Goal: Task Accomplishment & Management: Manage account settings

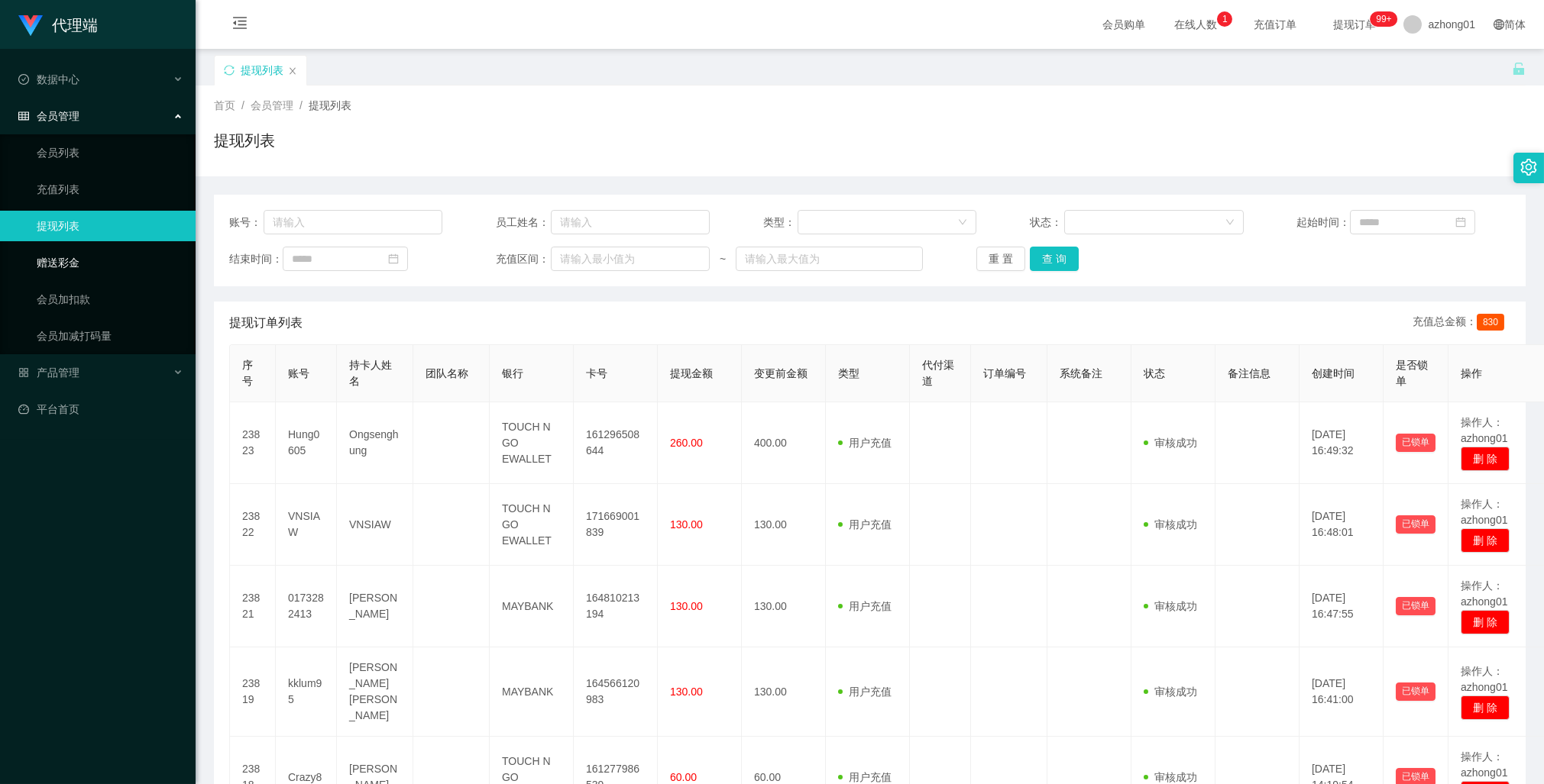
click at [71, 261] on link "赠送彩金" at bounding box center [110, 262] width 146 height 31
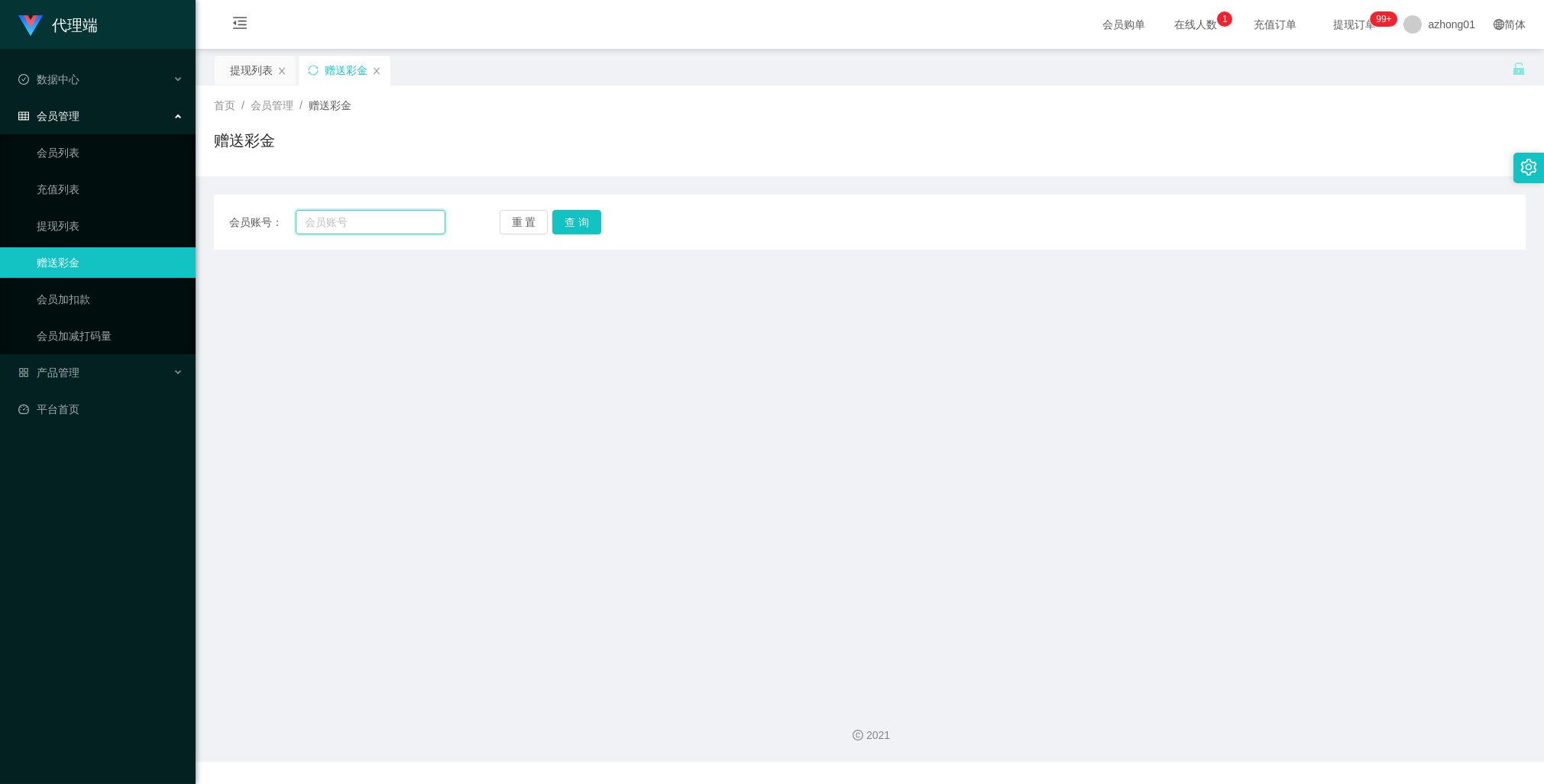
click at [369, 226] on input "text" at bounding box center [370, 221] width 149 height 25
paste input "auauau"
type input "auauau"
click at [579, 223] on button "查 询" at bounding box center [576, 221] width 48 height 25
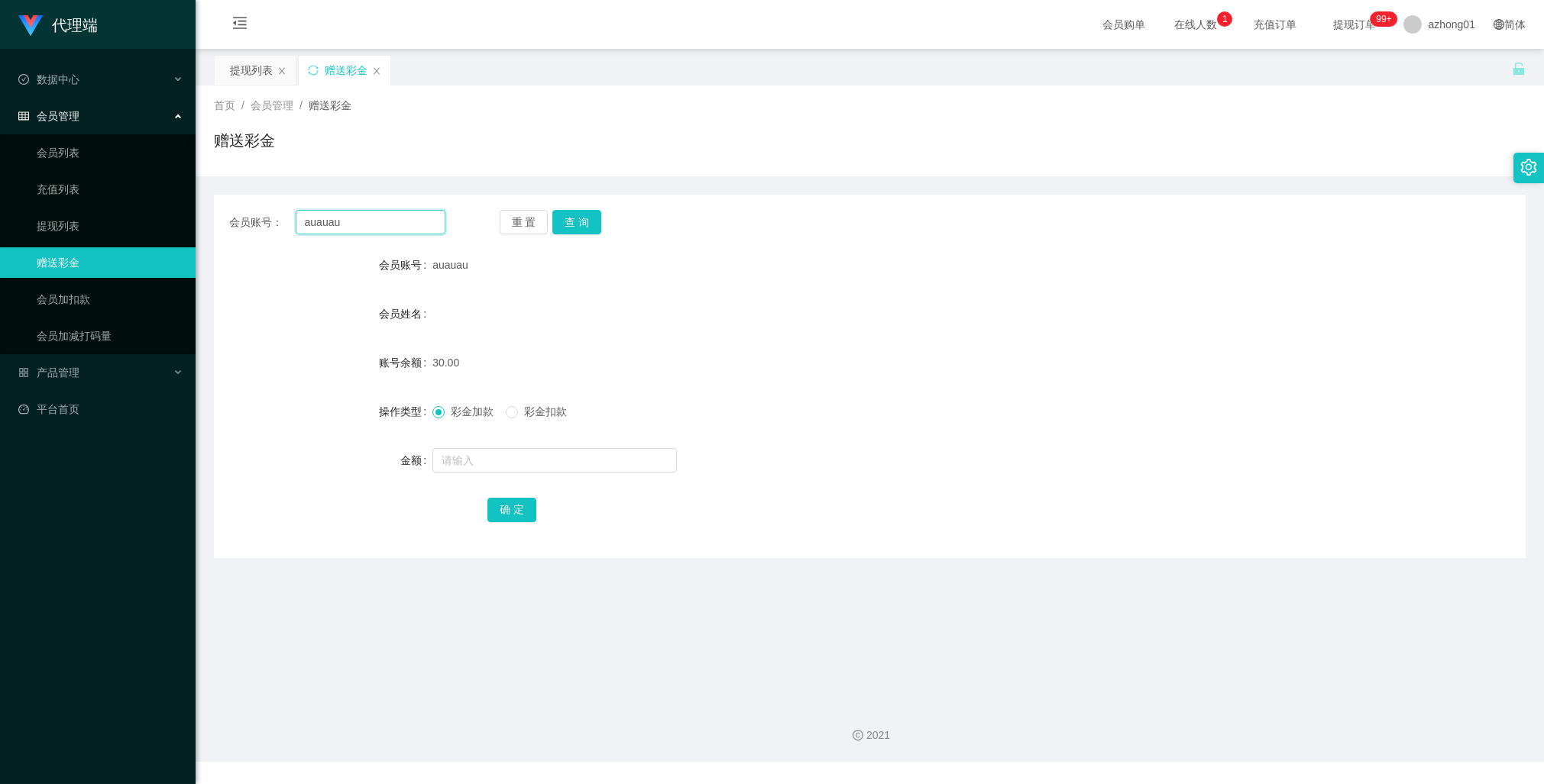
click at [329, 224] on input "auauau" at bounding box center [370, 221] width 149 height 25
click at [578, 223] on button "查 询" at bounding box center [576, 221] width 48 height 25
click at [62, 374] on span "产品管理" at bounding box center [49, 373] width 61 height 12
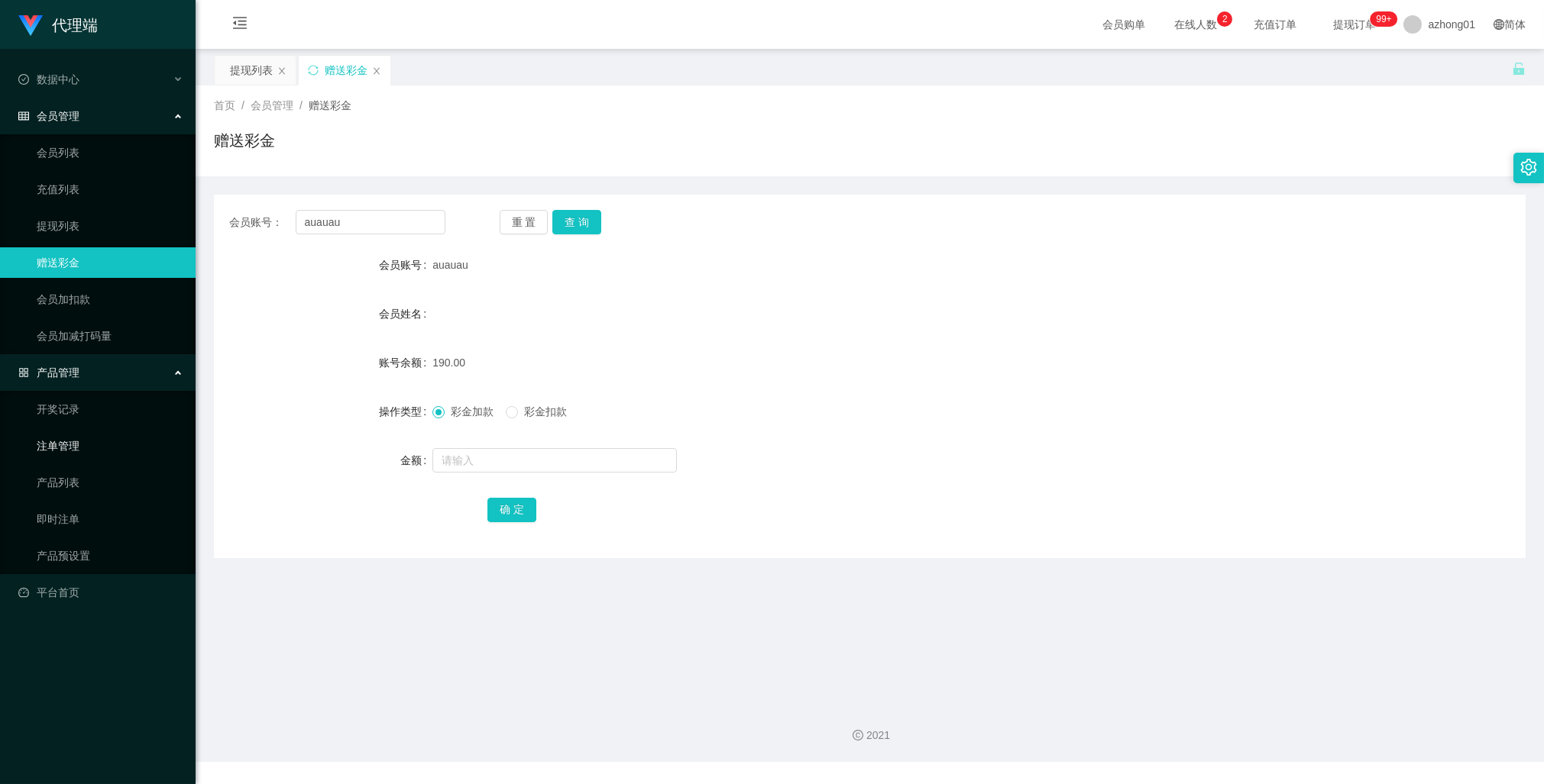
click at [71, 446] on link "注单管理" at bounding box center [110, 446] width 146 height 31
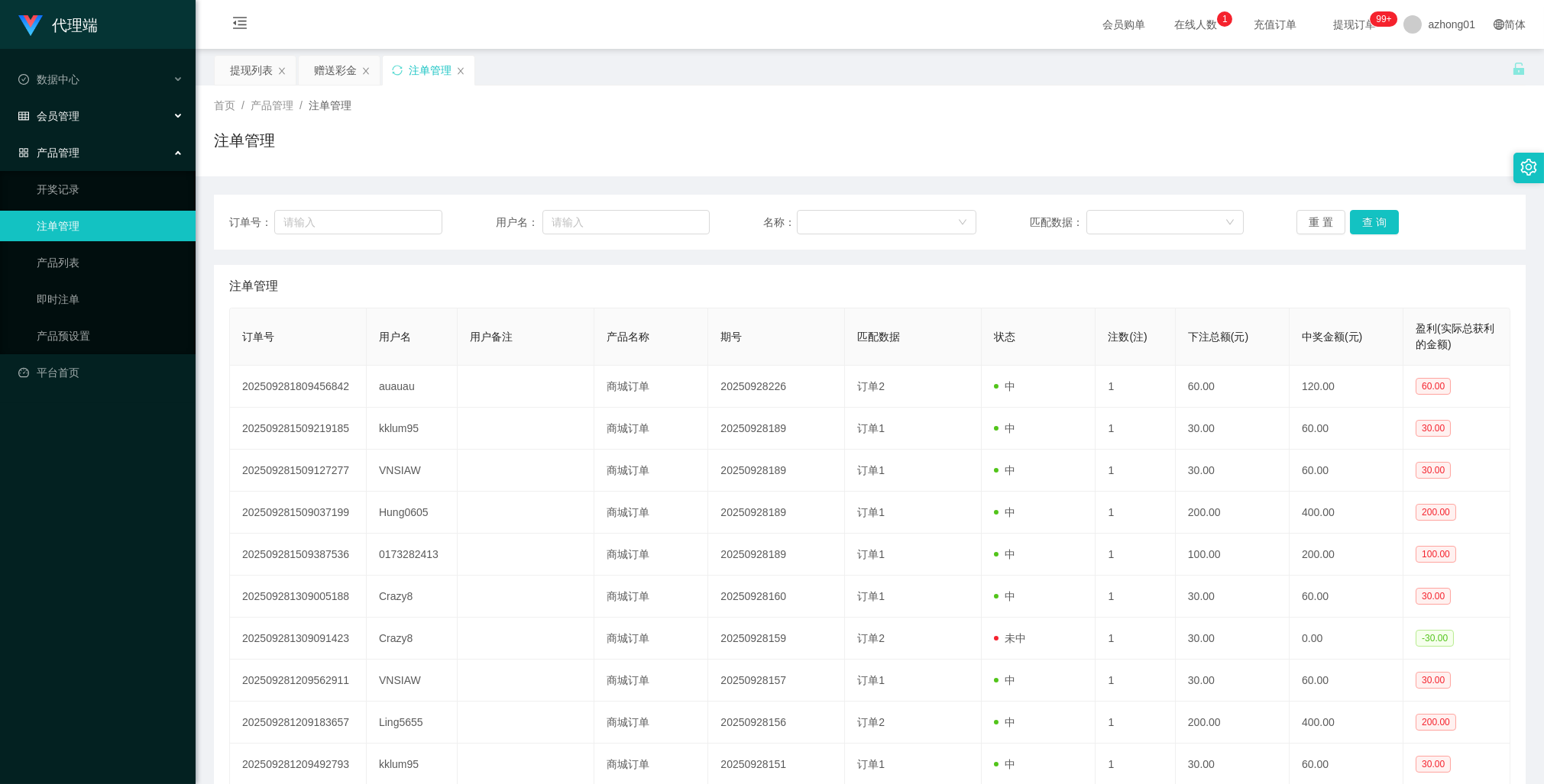
click at [66, 113] on span "会员管理" at bounding box center [49, 116] width 61 height 12
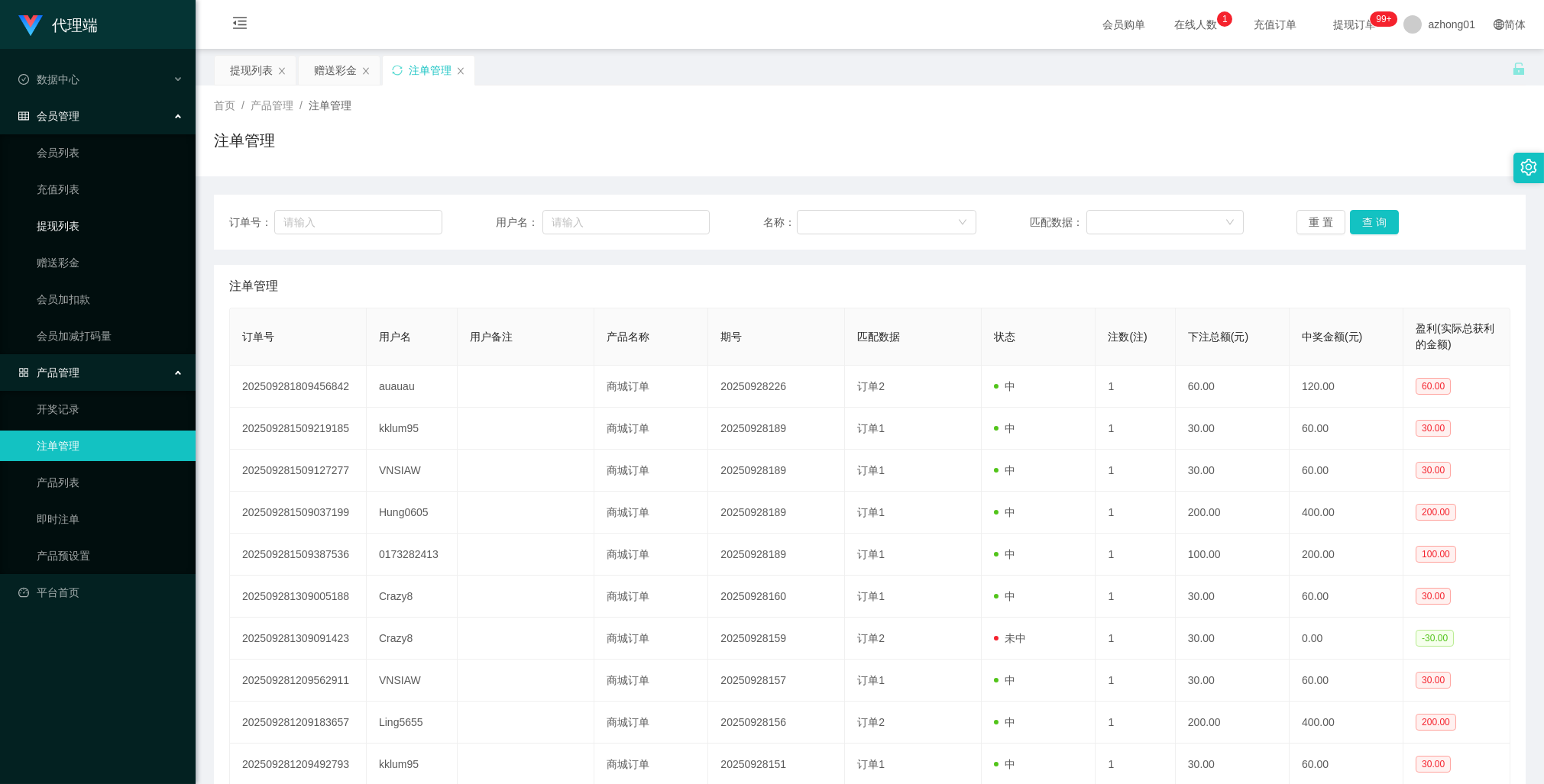
click at [70, 229] on link "提现列表" at bounding box center [110, 225] width 146 height 31
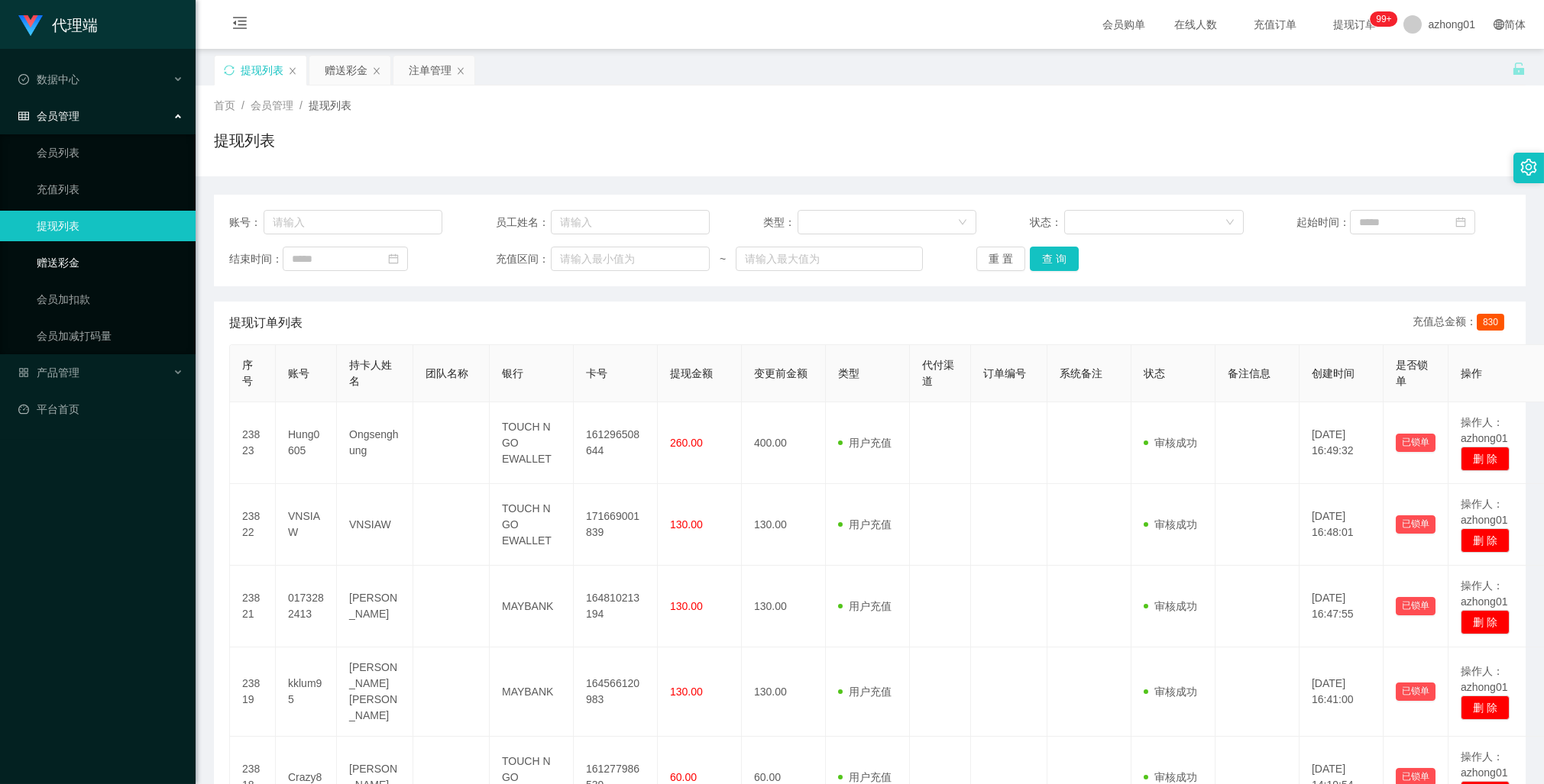
click at [66, 260] on link "赠送彩金" at bounding box center [110, 262] width 146 height 31
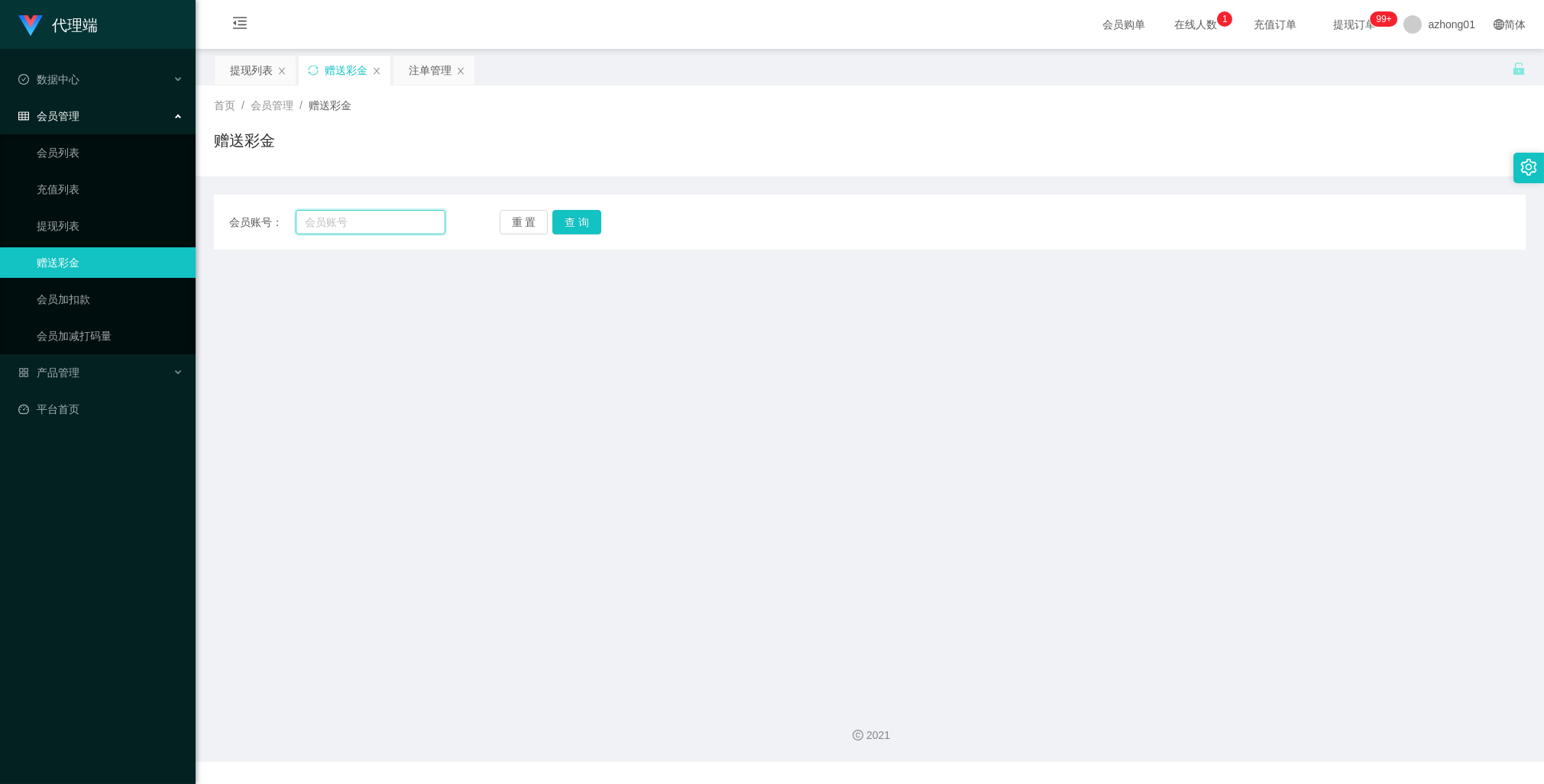
click at [336, 224] on input "text" at bounding box center [370, 221] width 149 height 25
paste input "auauau"
type input "auauau"
click at [576, 227] on button "查 询" at bounding box center [576, 221] width 48 height 25
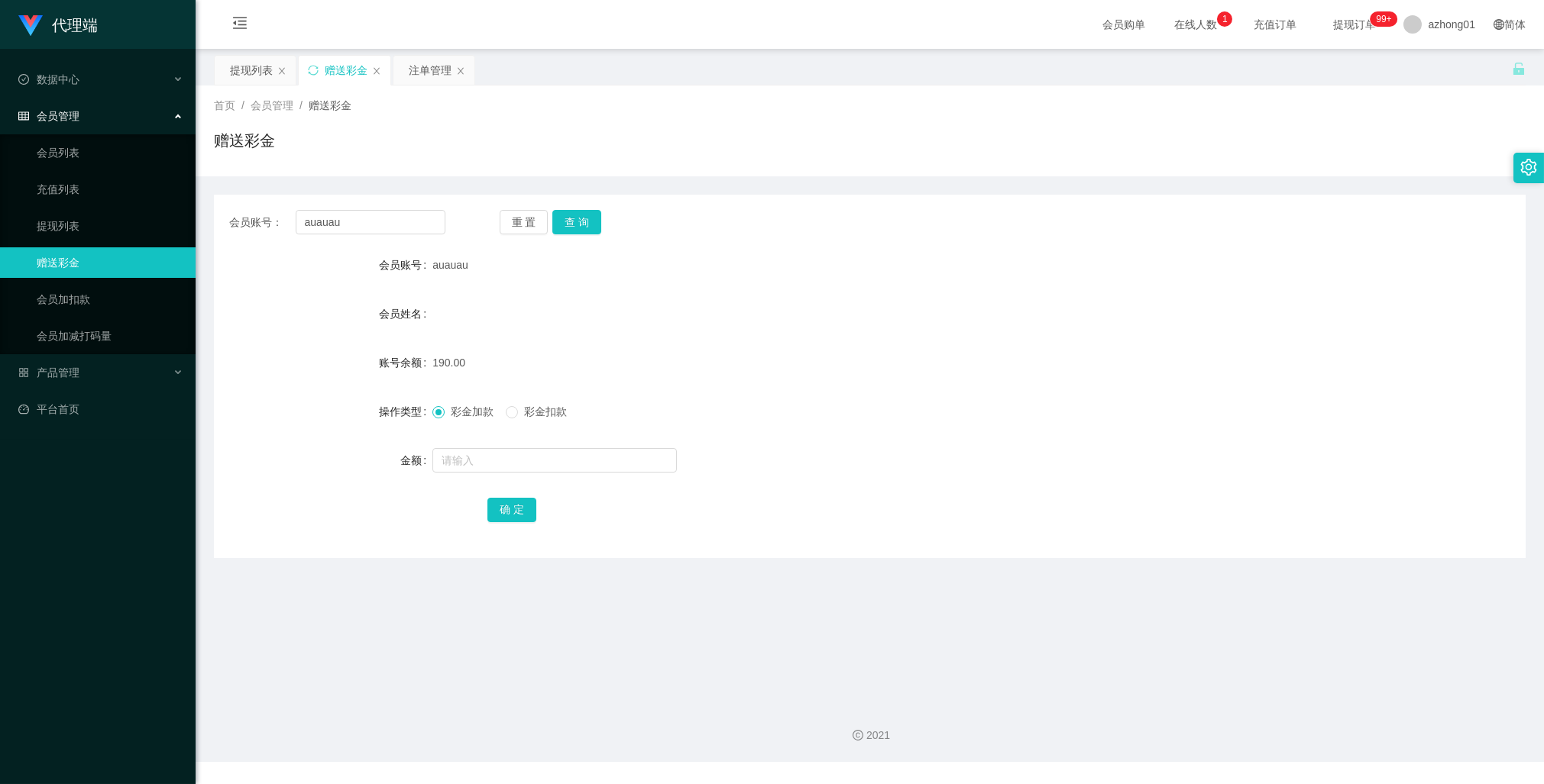
click at [1185, 19] on span "在线人数 0 1 2 3 4 5 6 7 8 9 0 1 2 3 4 5 6 7 8 9 0 1 2 3 4 5 6 7 8 9" at bounding box center [1195, 24] width 58 height 11
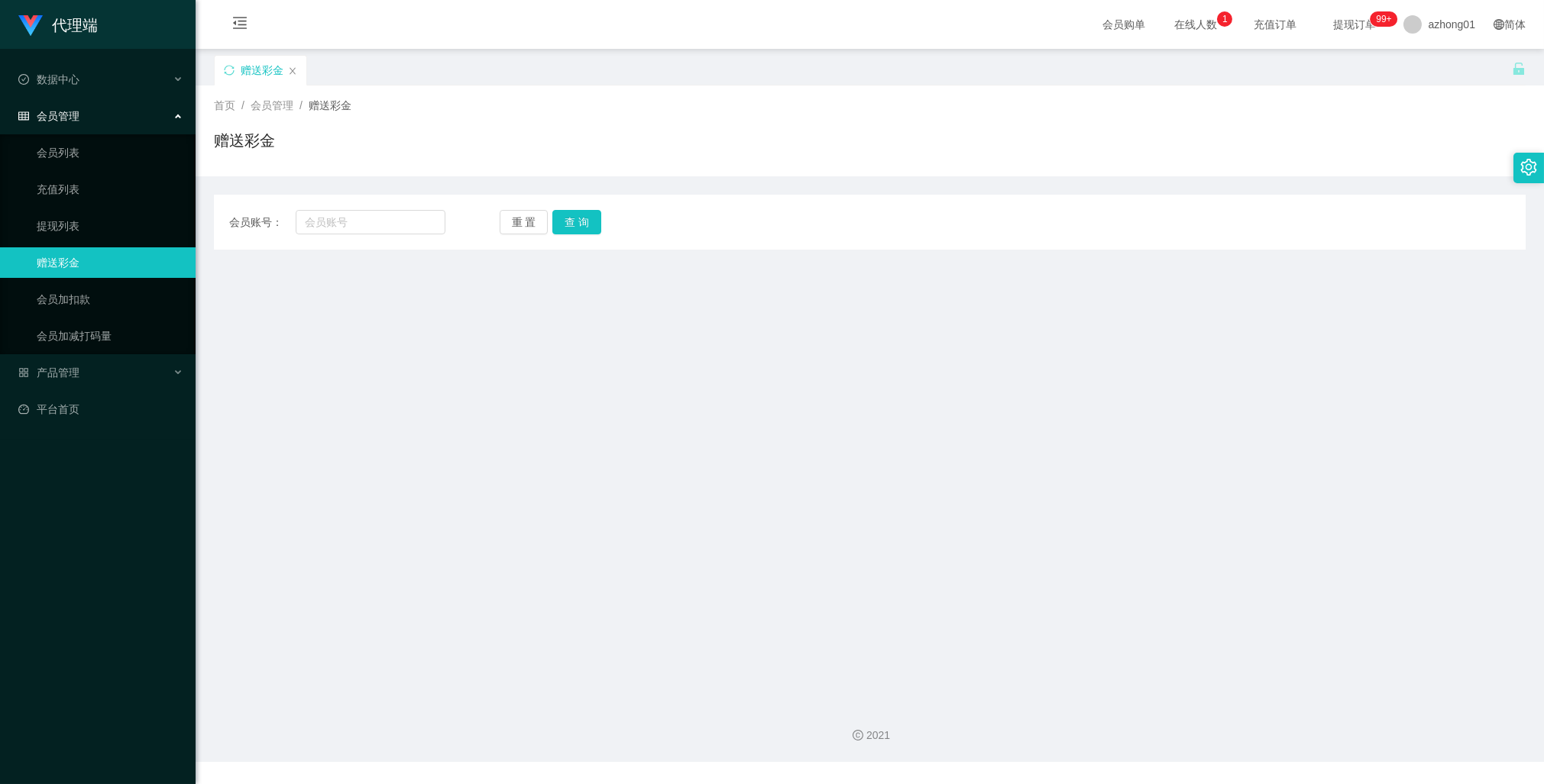
click at [1351, 13] on span "提现订单 99+" at bounding box center [1354, 24] width 79 height 48
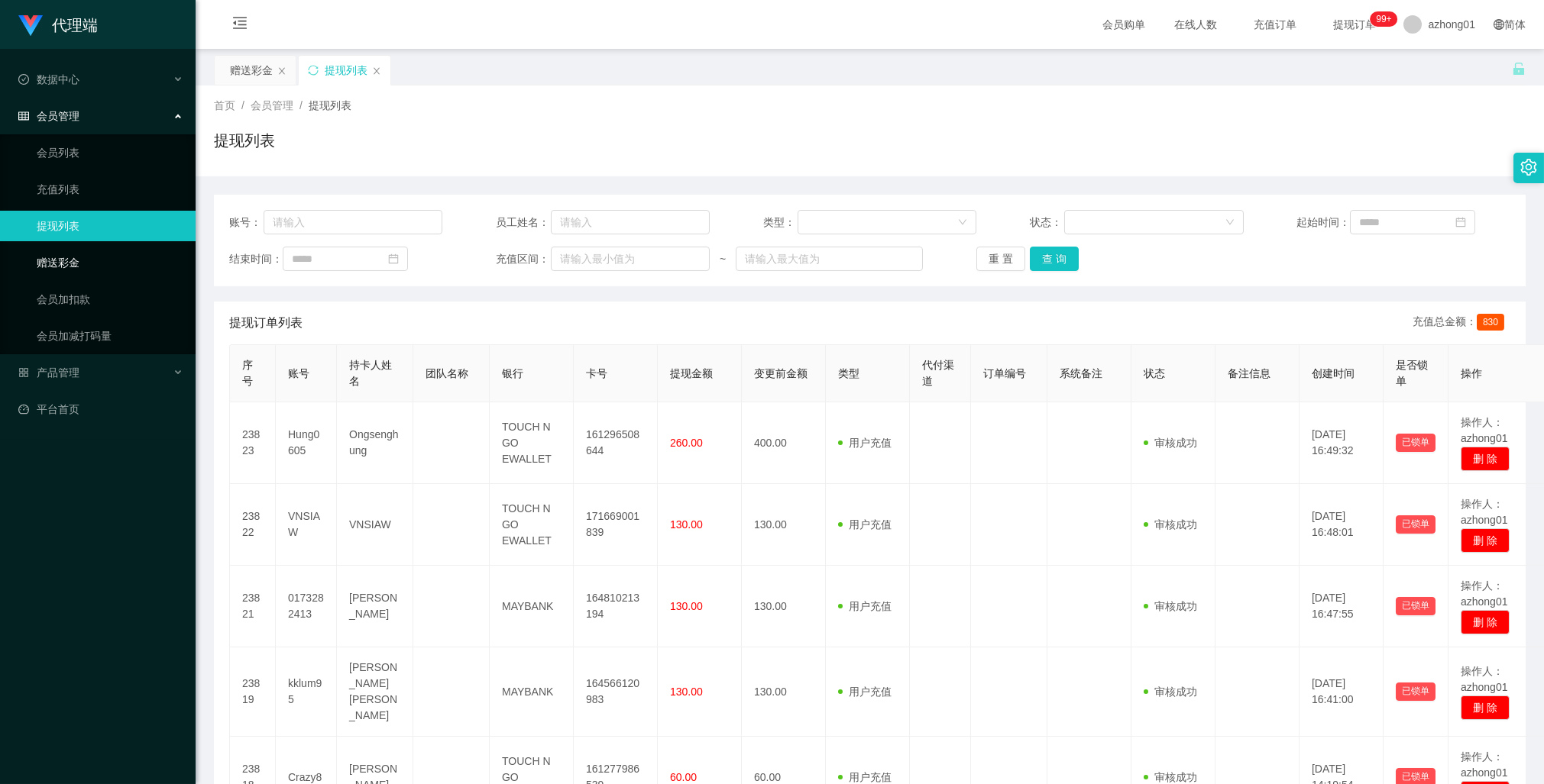
click at [76, 255] on link "赠送彩金" at bounding box center [110, 262] width 146 height 31
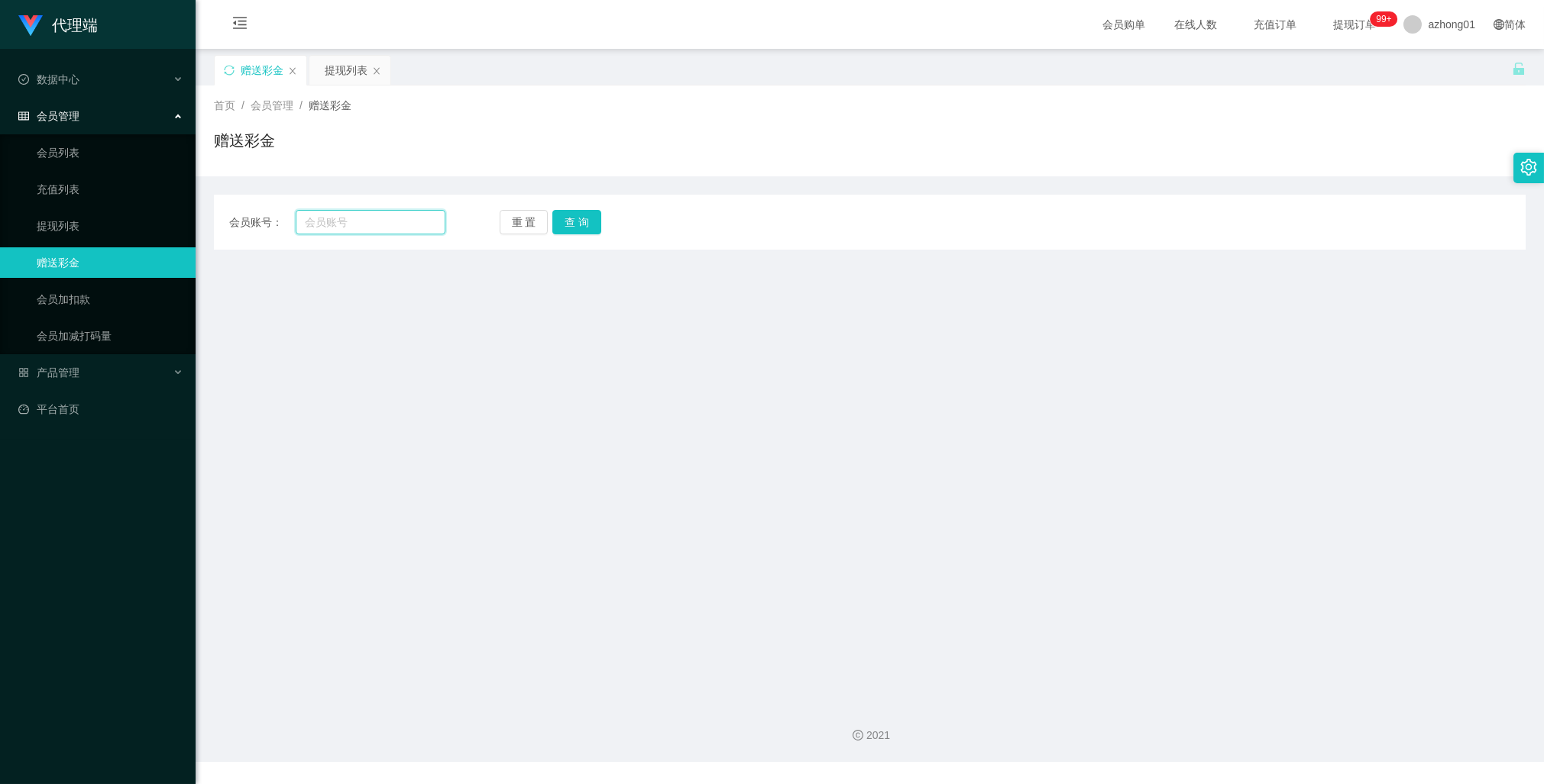
click at [364, 217] on input "text" at bounding box center [370, 221] width 149 height 25
paste input "auauau"
type input "auauau"
click at [586, 222] on button "查 询" at bounding box center [576, 221] width 48 height 25
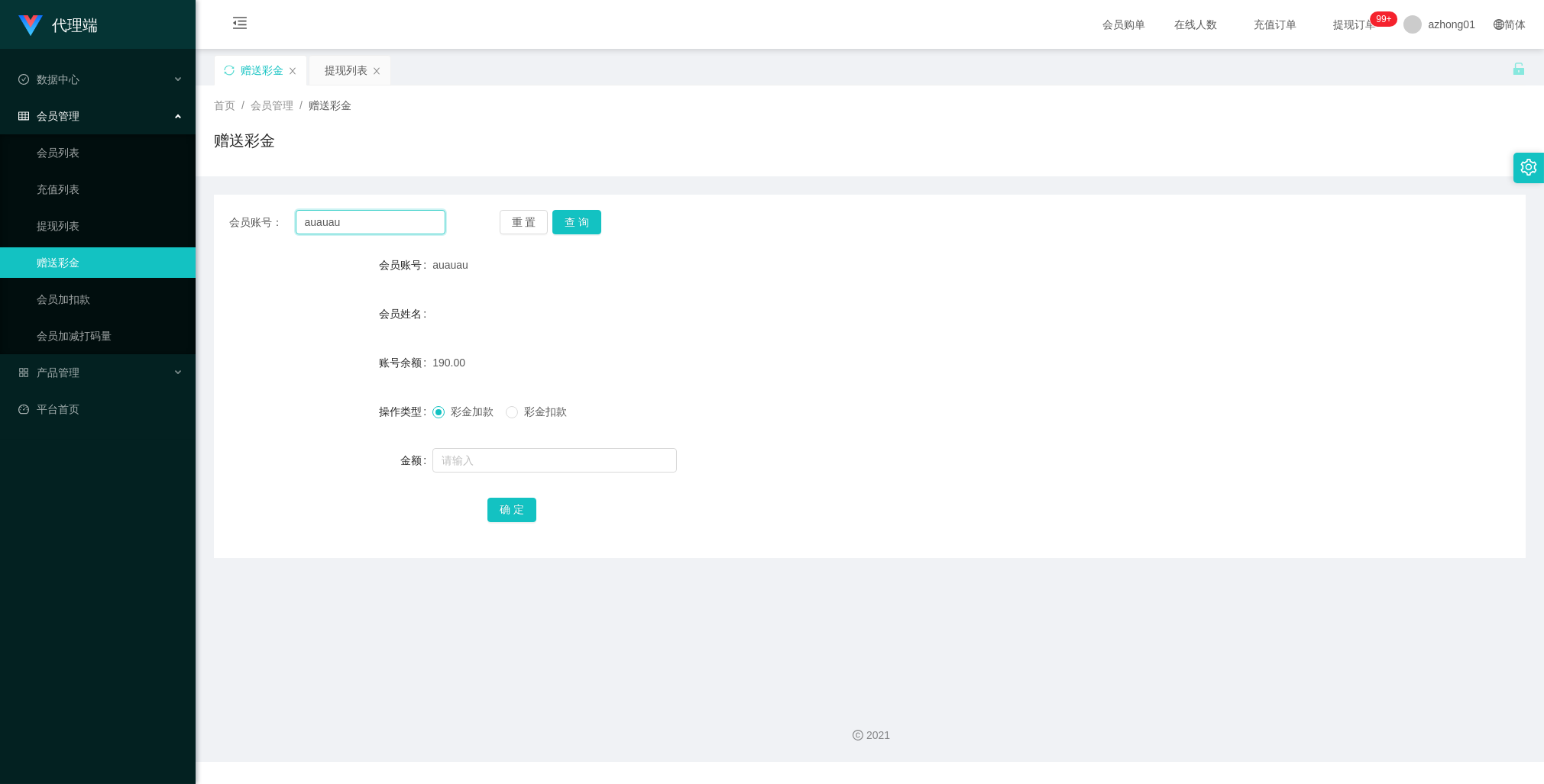
click at [327, 219] on input "auauau" at bounding box center [370, 221] width 149 height 25
click at [583, 218] on button "查 询" at bounding box center [576, 221] width 48 height 25
click at [67, 218] on link "提现列表" at bounding box center [110, 225] width 146 height 31
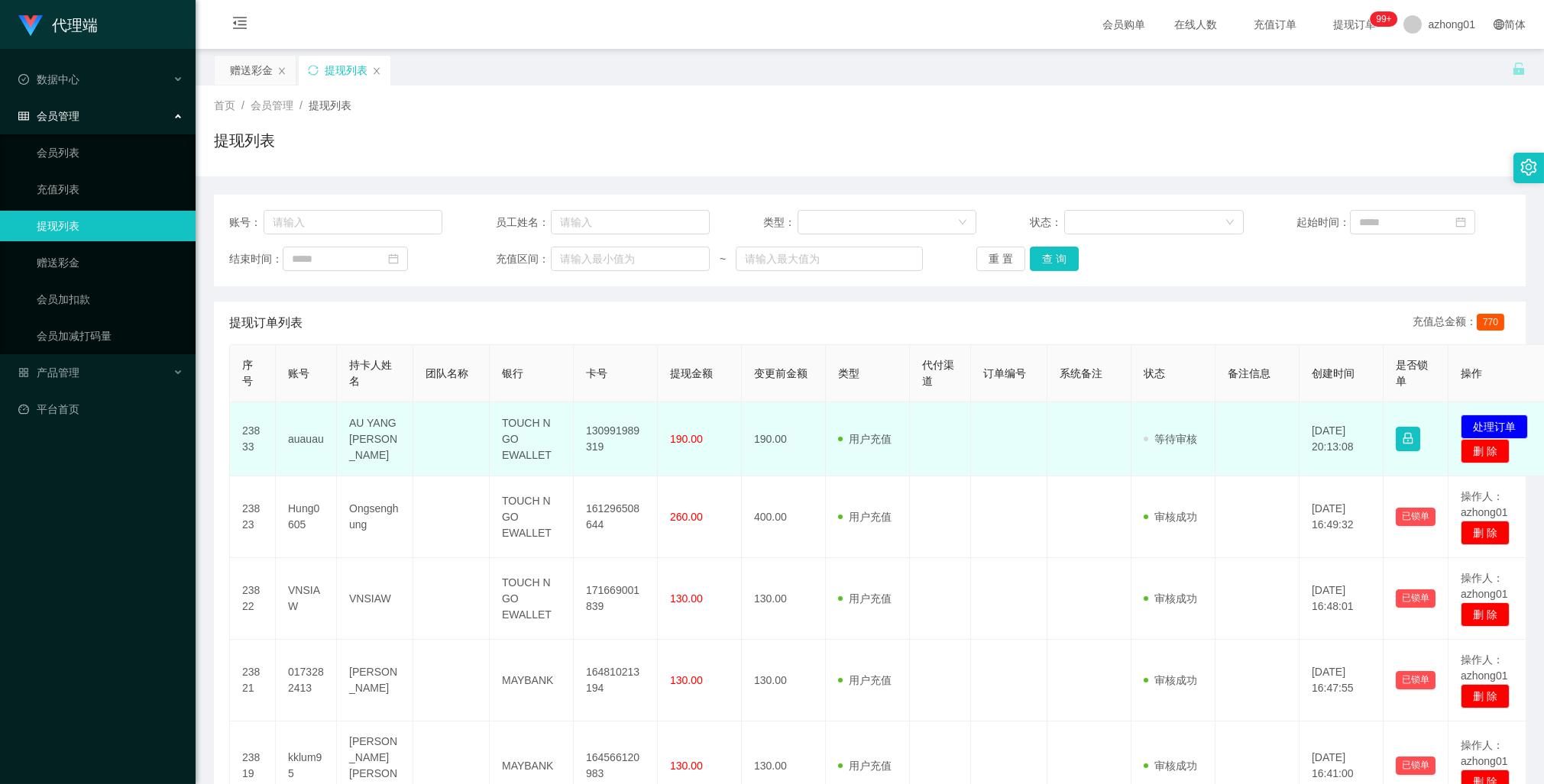
click at [598, 431] on td "130991989319" at bounding box center [615, 439] width 84 height 74
copy td "130991989319"
click at [598, 431] on td "130991989319" at bounding box center [615, 439] width 84 height 74
copy td "130991989319"
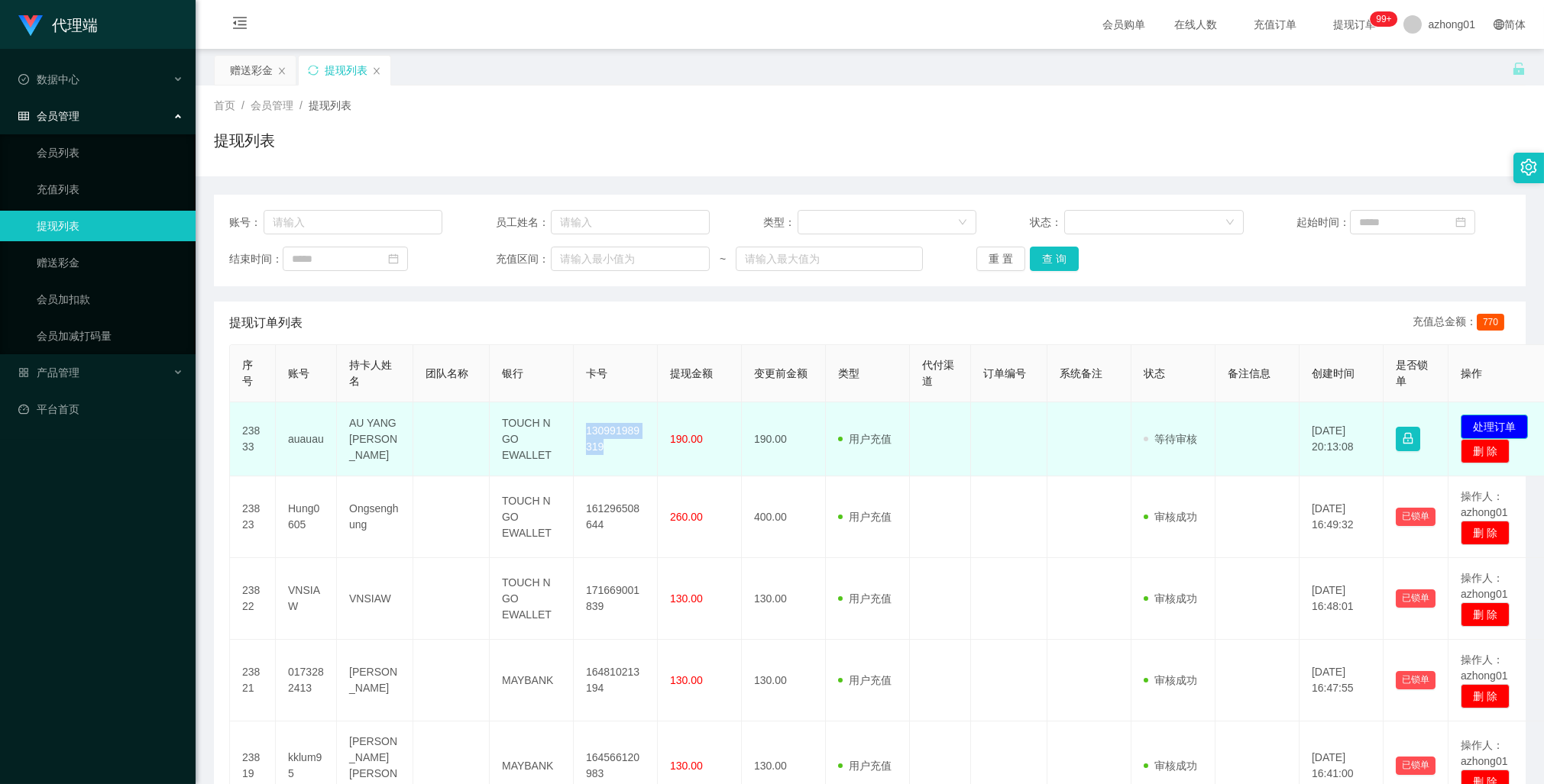
click at [1488, 424] on button "处理订单" at bounding box center [1495, 426] width 67 height 25
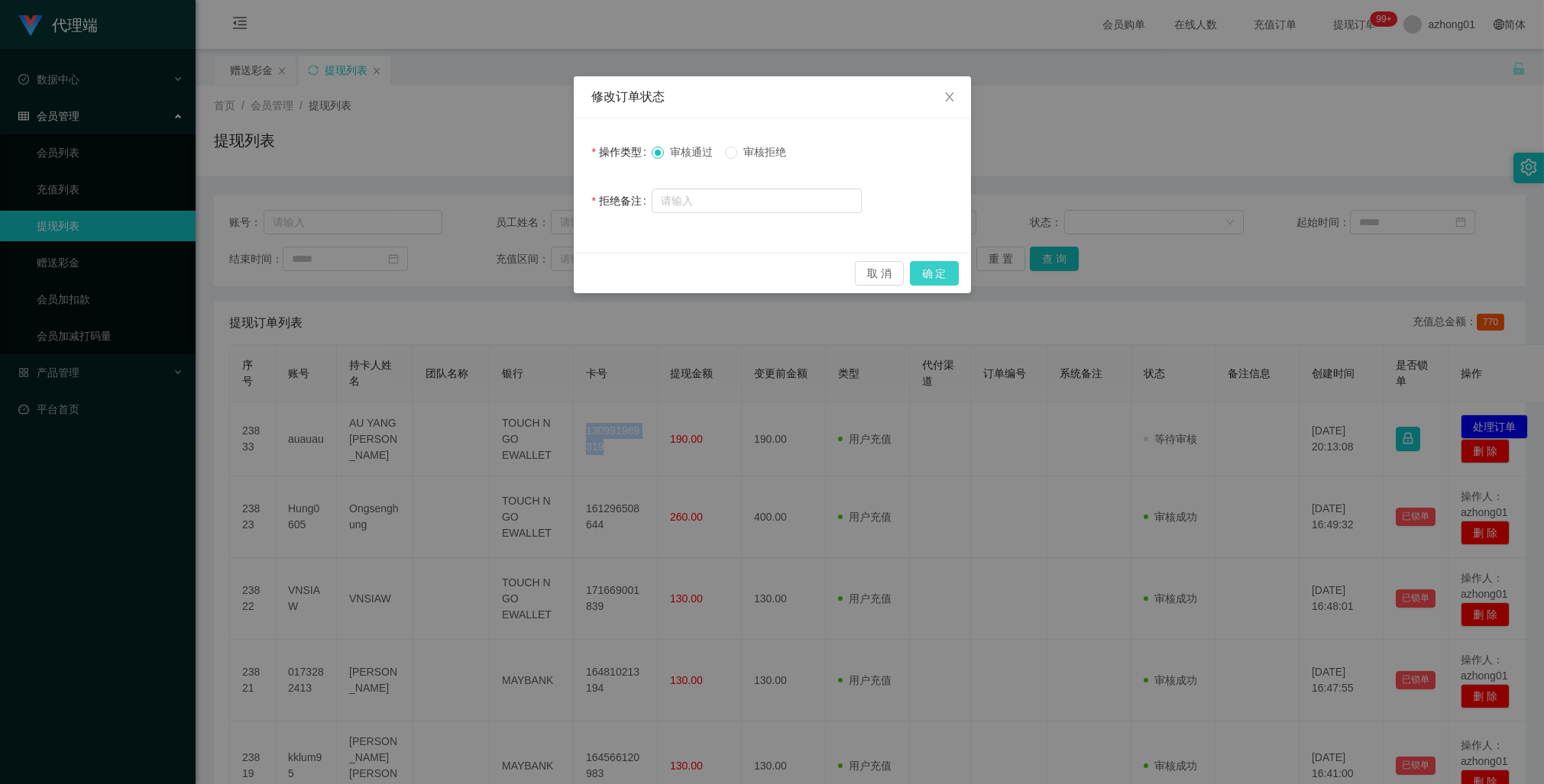
click at [938, 268] on button "确 定" at bounding box center [934, 273] width 48 height 25
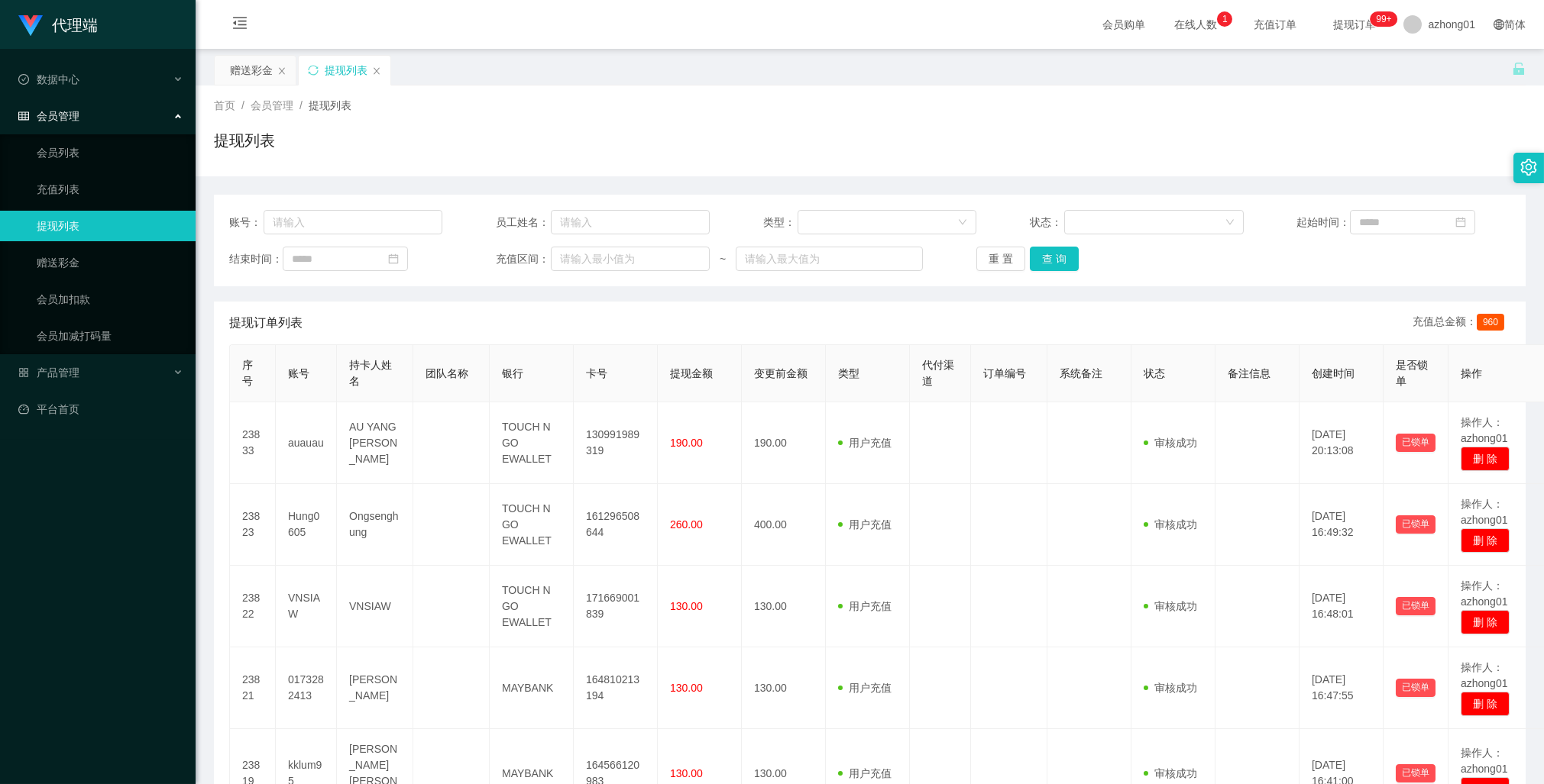
click at [859, 306] on div "提现订单列表 充值总金额： 960" at bounding box center [869, 322] width 1281 height 43
